Goal: Information Seeking & Learning: Learn about a topic

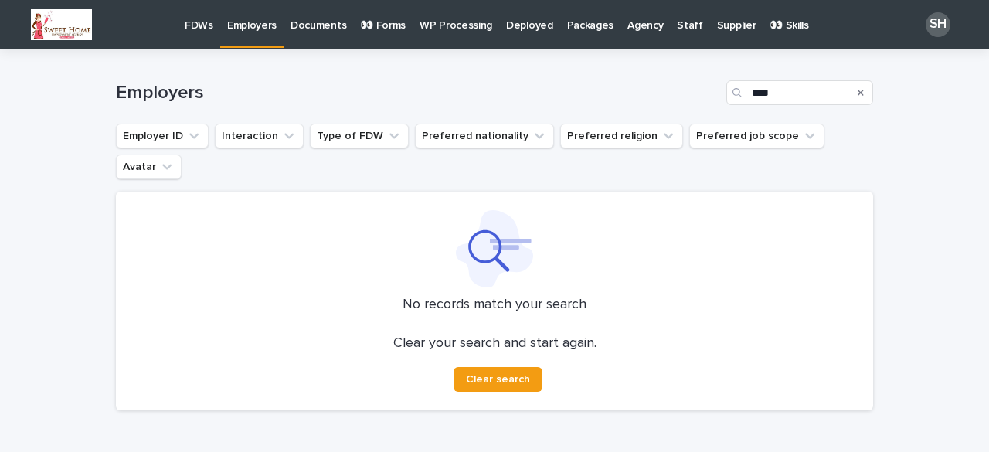
click at [195, 21] on p "FDWs" at bounding box center [199, 16] width 29 height 32
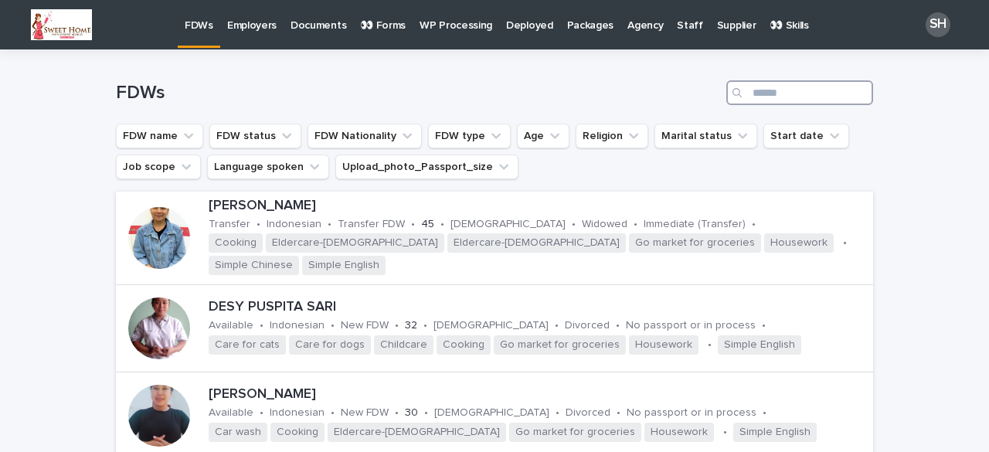
click at [761, 90] on input "Search" at bounding box center [799, 92] width 147 height 25
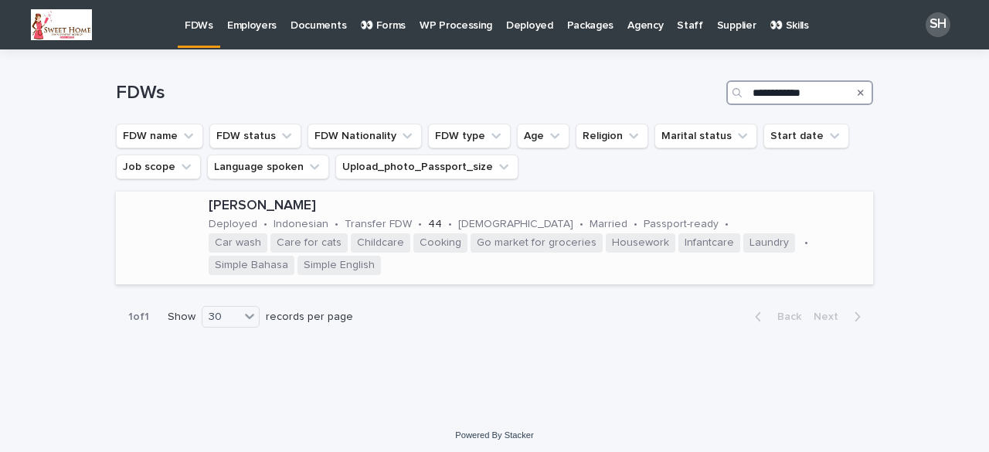
type input "**********"
click at [157, 237] on div at bounding box center [159, 238] width 62 height 62
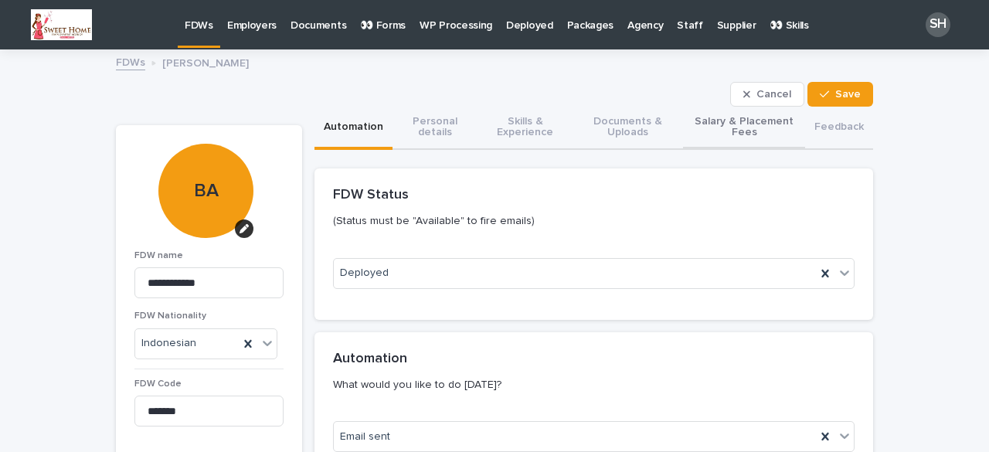
click at [738, 114] on button "Salary & Placement Fees" at bounding box center [744, 128] width 122 height 43
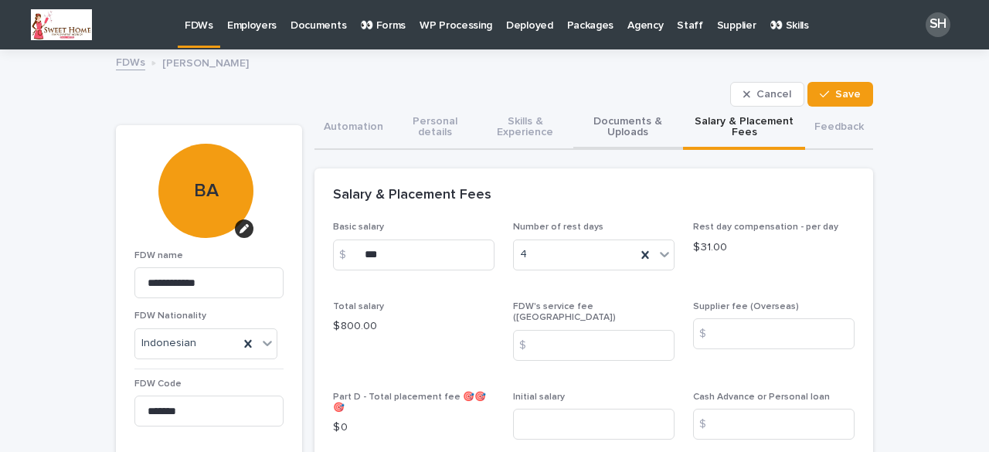
click at [621, 134] on button "Documents & Uploads" at bounding box center [628, 128] width 110 height 43
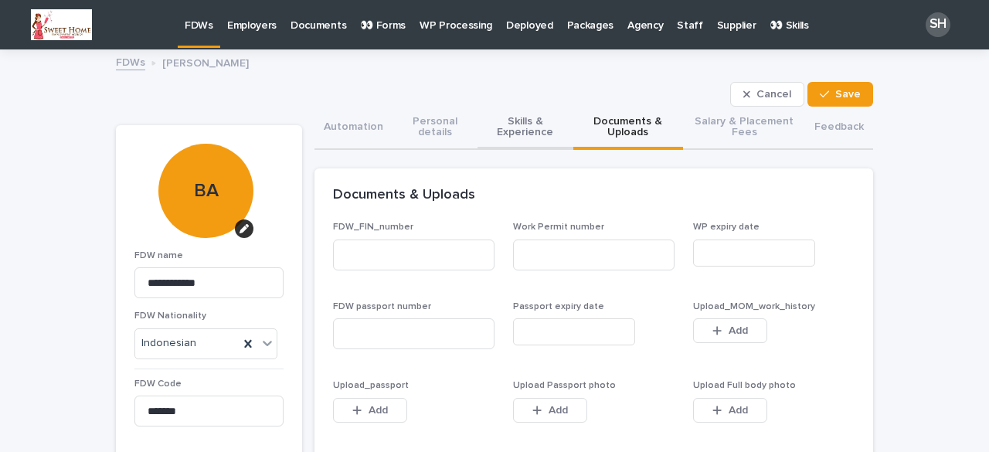
click at [532, 134] on button "Skills & Experience" at bounding box center [525, 128] width 96 height 43
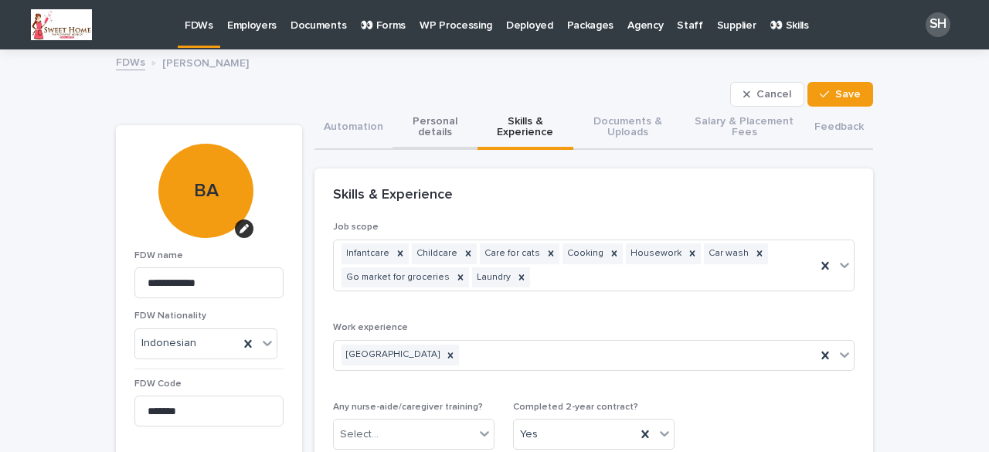
click at [449, 132] on button "Personal details" at bounding box center [434, 128] width 85 height 43
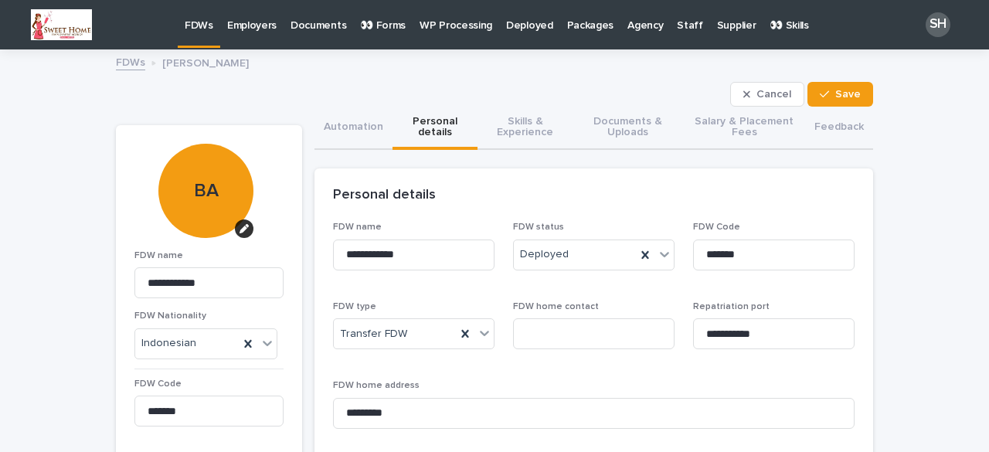
click at [202, 25] on p "FDWs" at bounding box center [199, 16] width 29 height 32
